Goal: Information Seeking & Learning: Find specific fact

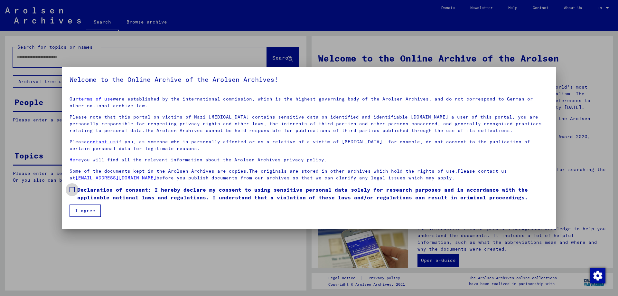
click at [71, 191] on span at bounding box center [72, 189] width 5 height 5
click at [90, 214] on button "I agree" at bounding box center [85, 210] width 31 height 12
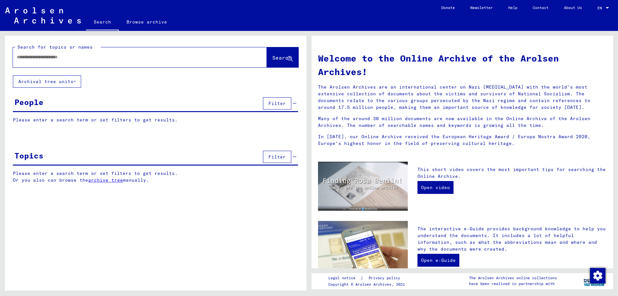
click at [66, 54] on input "text" at bounding box center [132, 57] width 231 height 7
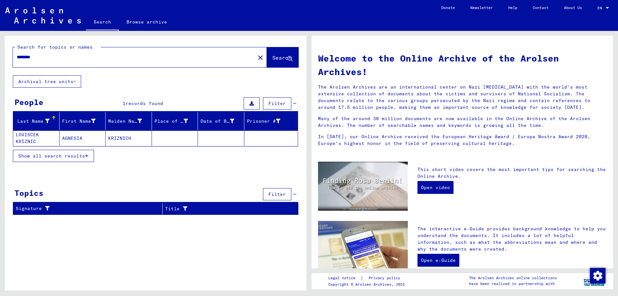
click at [81, 156] on span "Show all search results" at bounding box center [51, 156] width 67 height 6
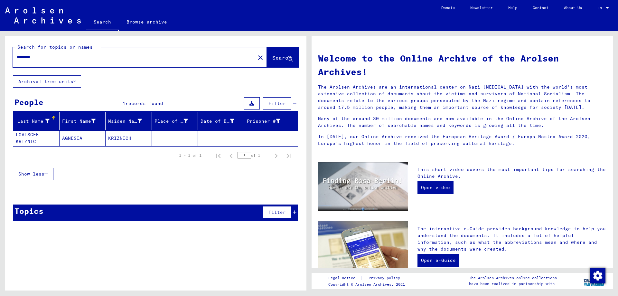
click at [52, 58] on input "********" at bounding box center [132, 57] width 231 height 7
type input "*******"
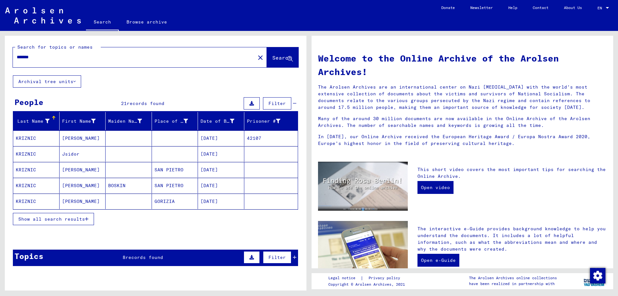
click at [81, 168] on mat-cell "[PERSON_NAME]" at bounding box center [83, 169] width 46 height 15
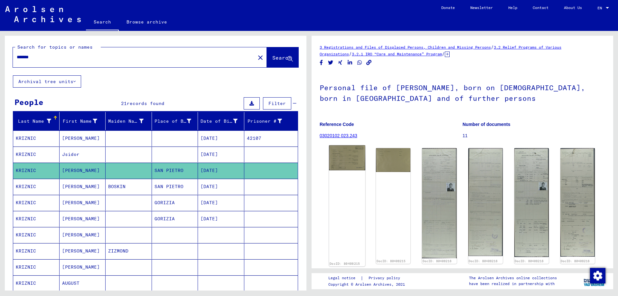
click at [356, 163] on img at bounding box center [347, 157] width 36 height 25
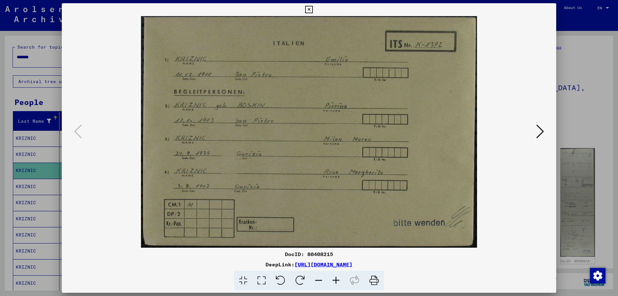
click at [543, 128] on icon at bounding box center [541, 131] width 8 height 15
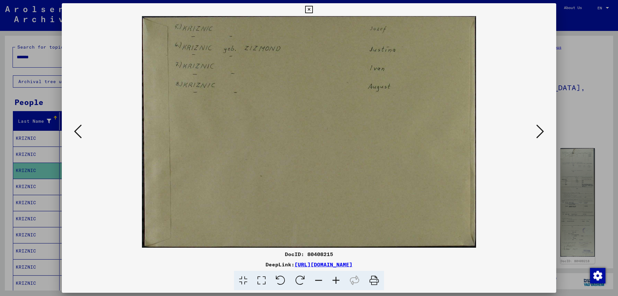
click at [540, 129] on icon at bounding box center [541, 131] width 8 height 15
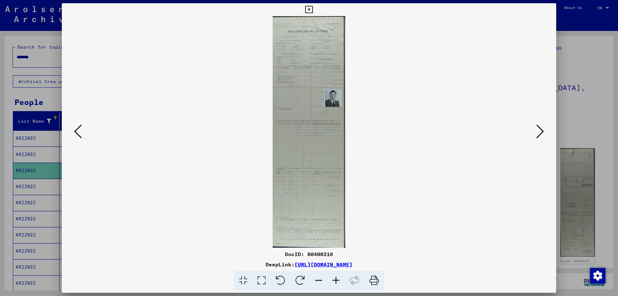
click at [264, 279] on icon at bounding box center [261, 281] width 18 height 20
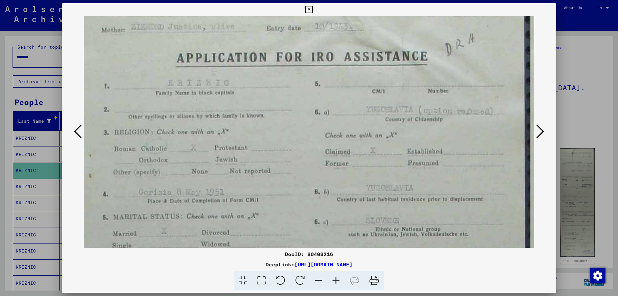
scroll to position [54, 0]
drag, startPoint x: 299, startPoint y: 185, endPoint x: 301, endPoint y: 132, distance: 53.2
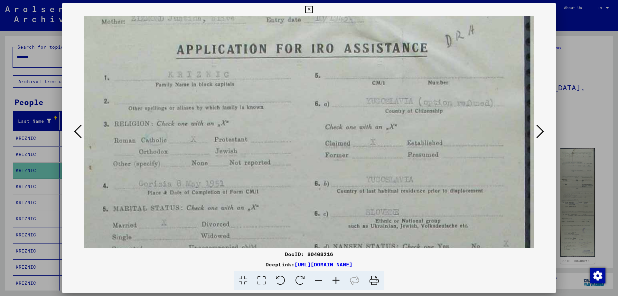
scroll to position [63, 0]
drag, startPoint x: 329, startPoint y: 196, endPoint x: 327, endPoint y: 187, distance: 9.6
